Goal: Task Accomplishment & Management: Use online tool/utility

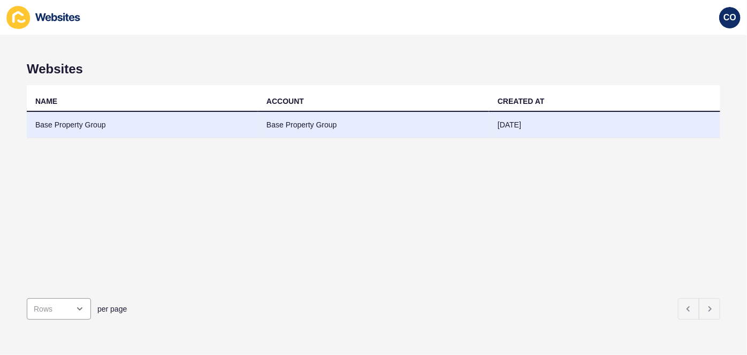
click at [89, 124] on td "Base Property Group" at bounding box center [142, 125] width 231 height 26
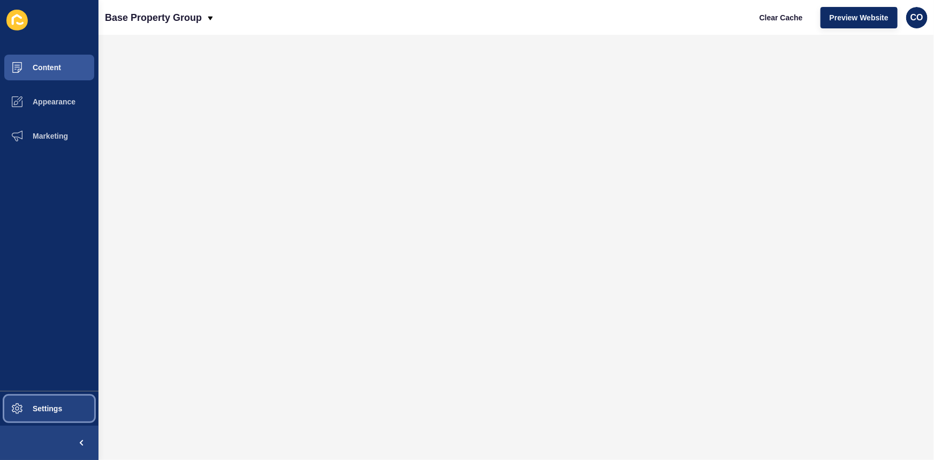
click at [59, 354] on span "Settings" at bounding box center [30, 408] width 64 height 9
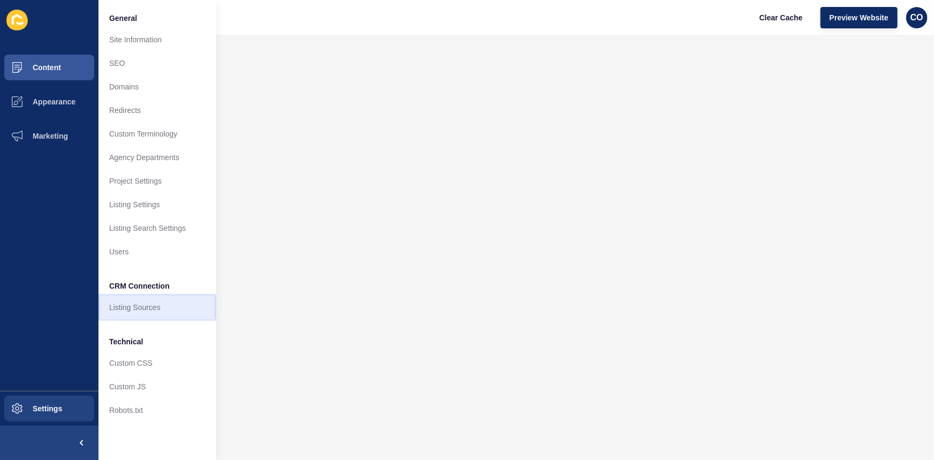
click at [155, 307] on link "Listing Sources" at bounding box center [158, 308] width 118 height 24
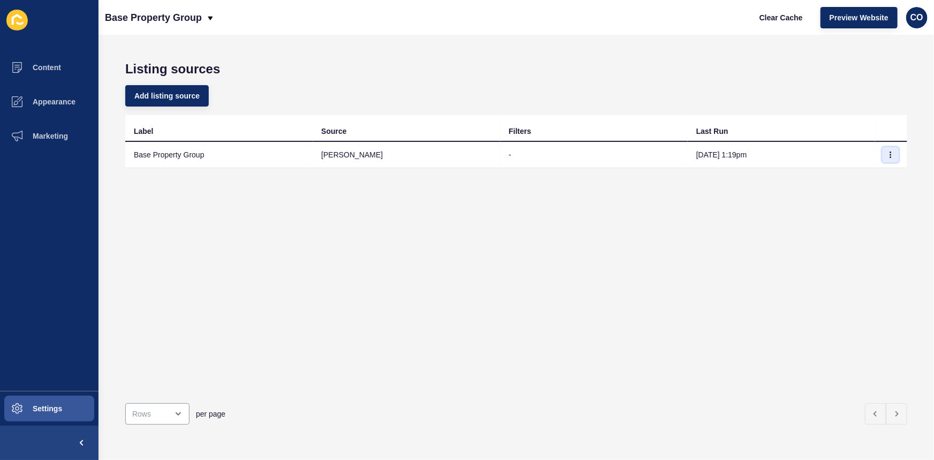
click at [747, 154] on icon "button" at bounding box center [891, 154] width 1 height 5
click at [747, 175] on link "Sync now" at bounding box center [853, 176] width 75 height 24
click at [747, 156] on icon "button" at bounding box center [891, 155] width 6 height 6
click at [747, 177] on link "Sync now" at bounding box center [853, 176] width 75 height 24
click at [865, 20] on span "Preview Website" at bounding box center [859, 17] width 59 height 11
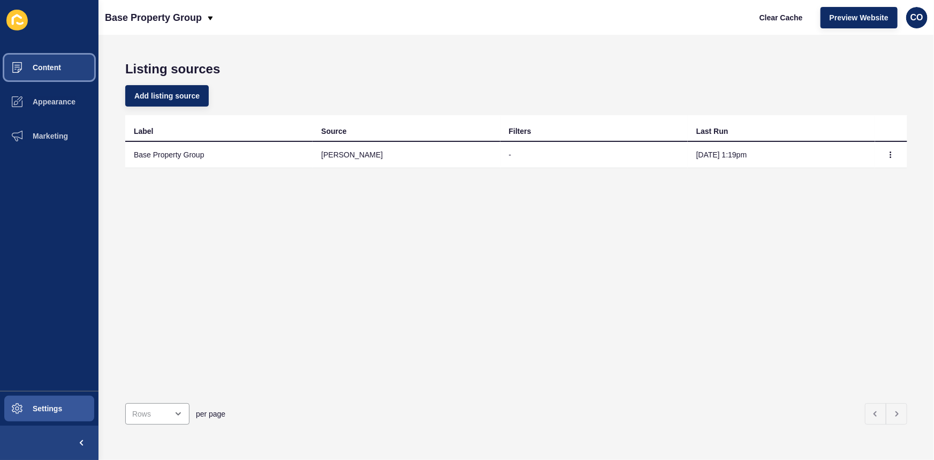
click at [60, 73] on button "Content" at bounding box center [49, 67] width 99 height 34
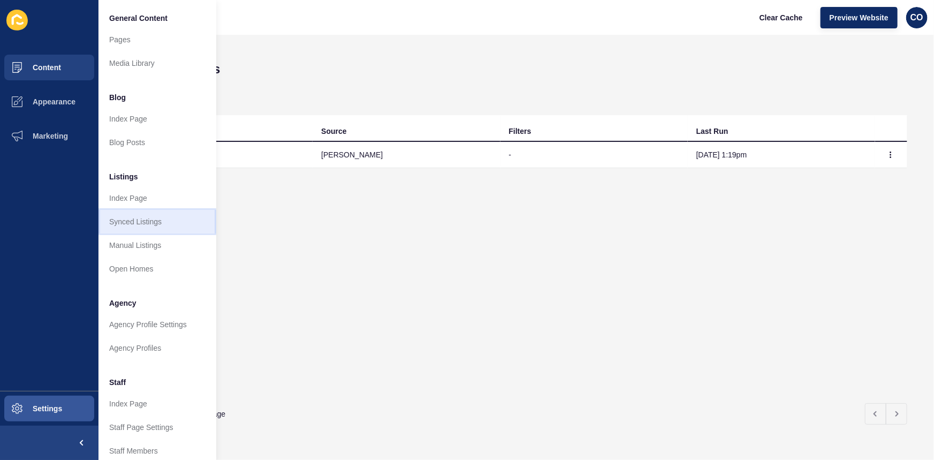
click at [154, 221] on link "Synced Listings" at bounding box center [158, 222] width 118 height 24
